Goal: Task Accomplishment & Management: Manage account settings

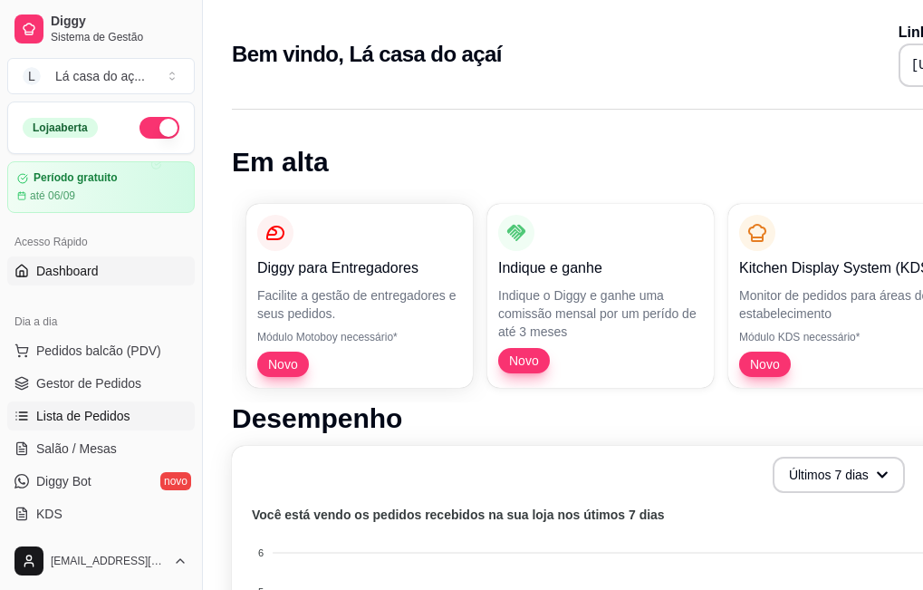
click at [101, 417] on span "Lista de Pedidos" at bounding box center [83, 416] width 94 height 18
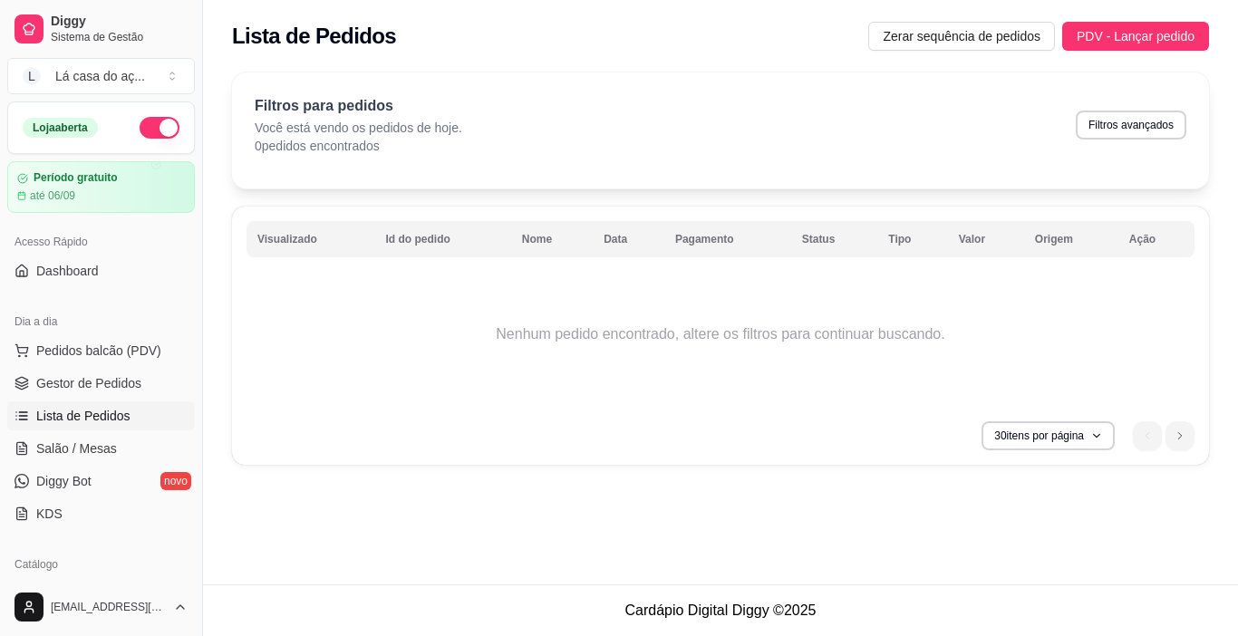
click at [76, 425] on link "Lista de Pedidos" at bounding box center [101, 415] width 188 height 29
click at [65, 377] on span "Gestor de Pedidos" at bounding box center [88, 383] width 105 height 18
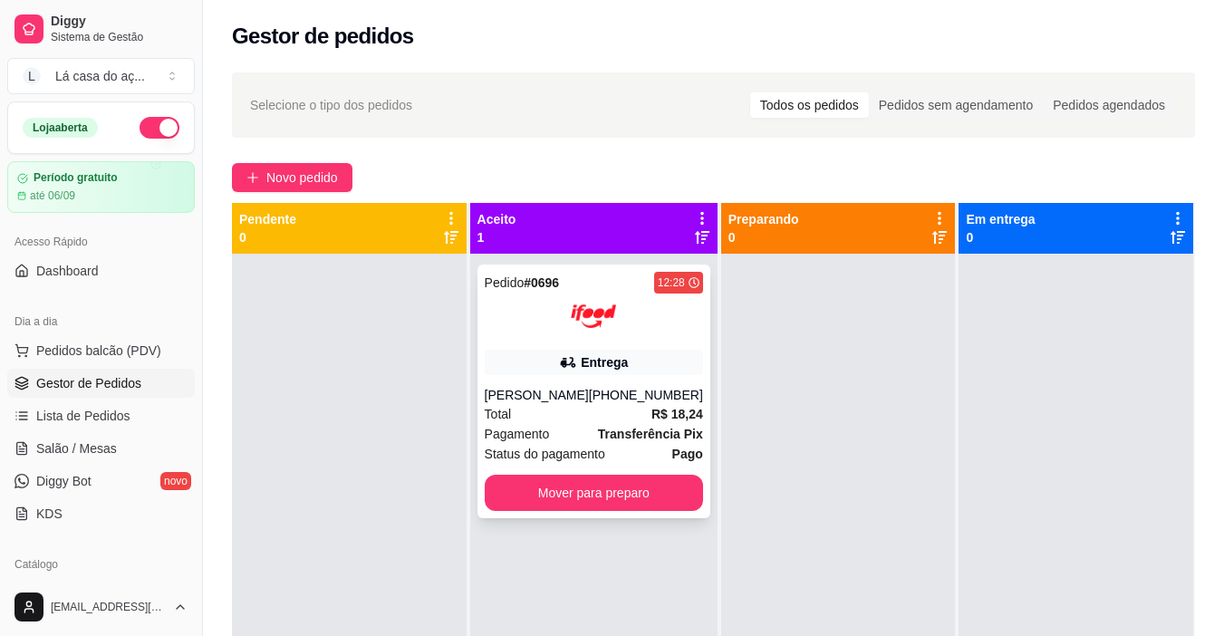
click at [593, 366] on div "Entrega" at bounding box center [604, 362] width 47 height 18
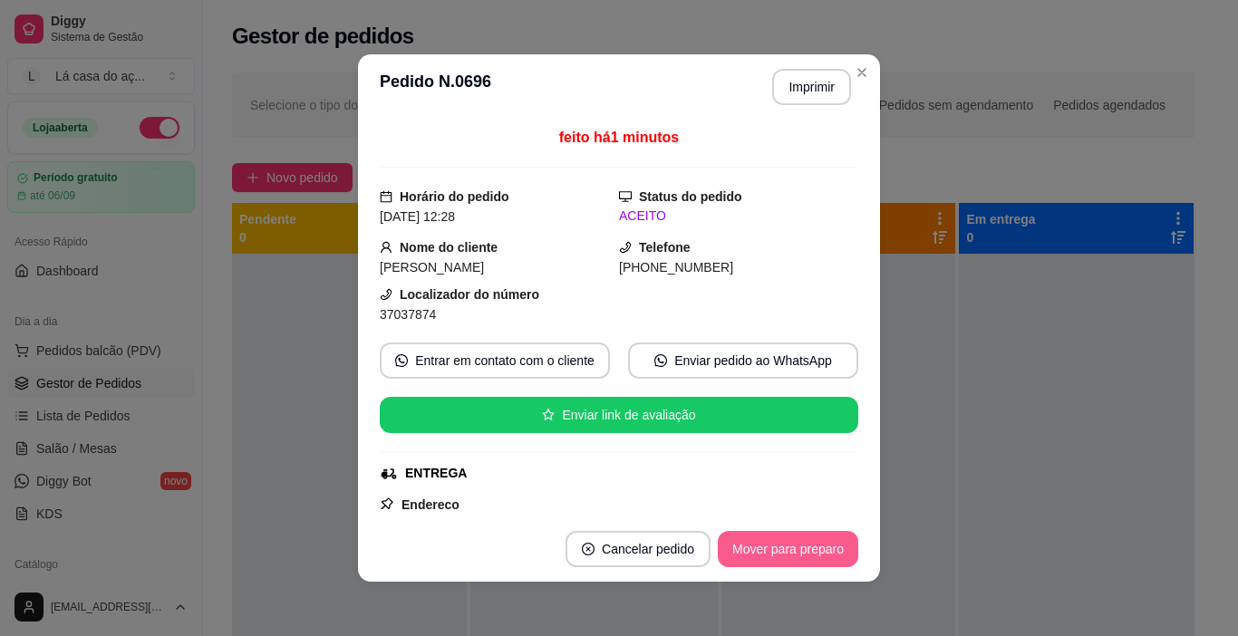
click at [775, 536] on button "Mover para preparo" at bounding box center [788, 549] width 140 height 36
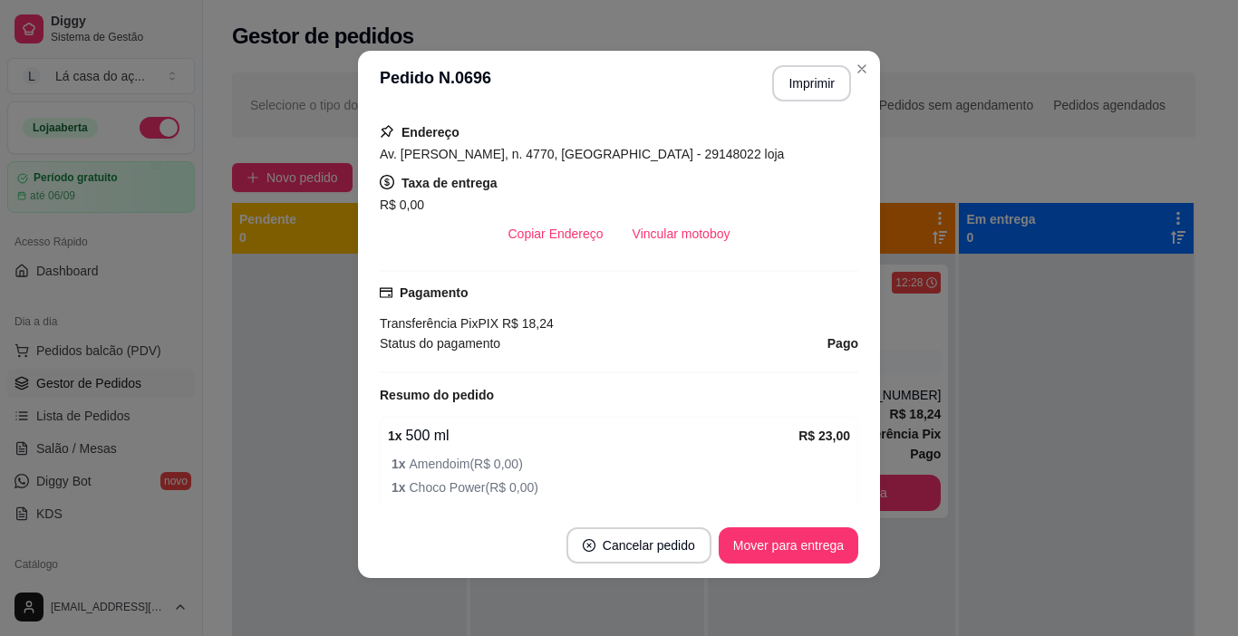
scroll to position [334, 0]
